Goal: Navigation & Orientation: Find specific page/section

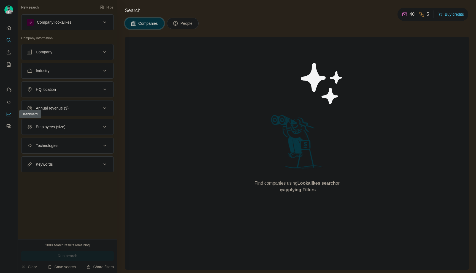
click at [7, 116] on icon "Dashboard" at bounding box center [9, 115] width 6 height 6
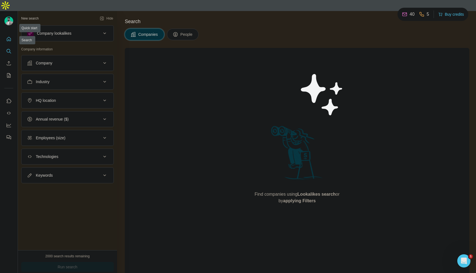
click at [8, 37] on icon "Quick start" at bounding box center [9, 39] width 4 height 4
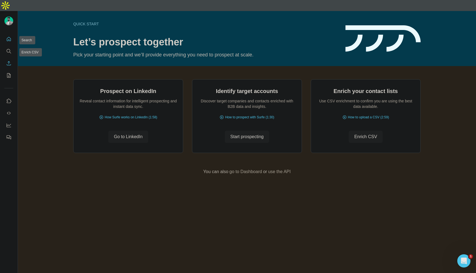
click at [5, 58] on button "Enrich CSV" at bounding box center [8, 63] width 9 height 10
click at [5, 70] on button "My lists" at bounding box center [8, 75] width 9 height 10
click at [10, 46] on button "Search" at bounding box center [8, 51] width 9 height 10
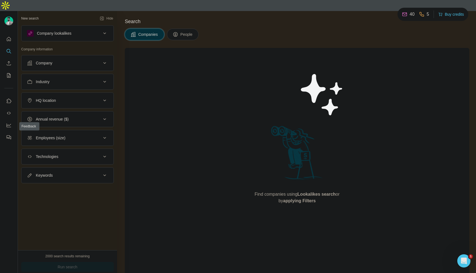
click at [8, 120] on nav at bounding box center [8, 119] width 9 height 46
click at [8, 135] on icon "Feedback" at bounding box center [9, 138] width 6 height 6
click at [12, 120] on button "Dashboard" at bounding box center [8, 125] width 9 height 10
